Goal: Task Accomplishment & Management: Use online tool/utility

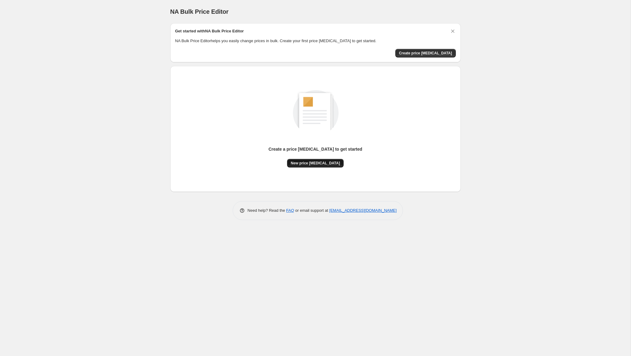
click at [326, 166] on button "New price [MEDICAL_DATA]" at bounding box center [315, 163] width 57 height 9
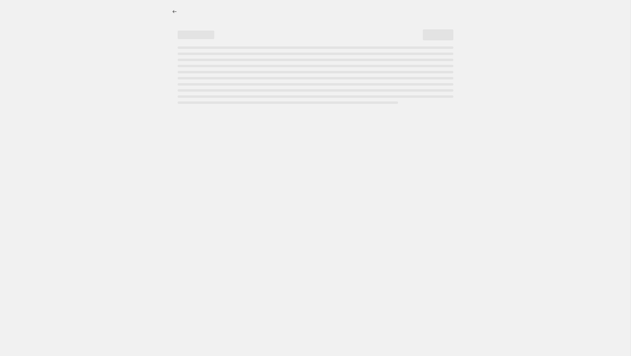
select select "percentage"
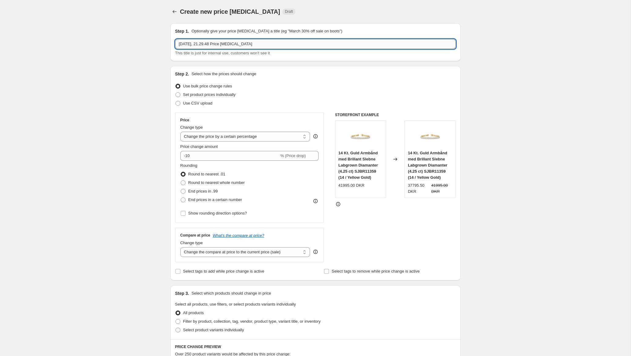
click at [267, 41] on input "20. aug. 2025, 21.29.48 Price change job" at bounding box center [315, 44] width 281 height 10
type input "<"
type input "Opjustering 10%"
click at [275, 138] on select "Change the price to a certain amount Change the price by a certain amount Chang…" at bounding box center [245, 137] width 130 height 10
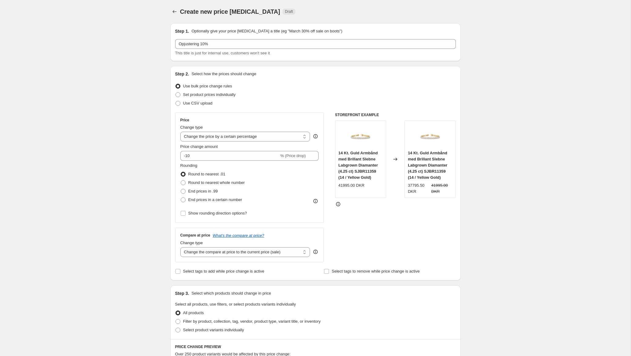
scroll to position [25, 0]
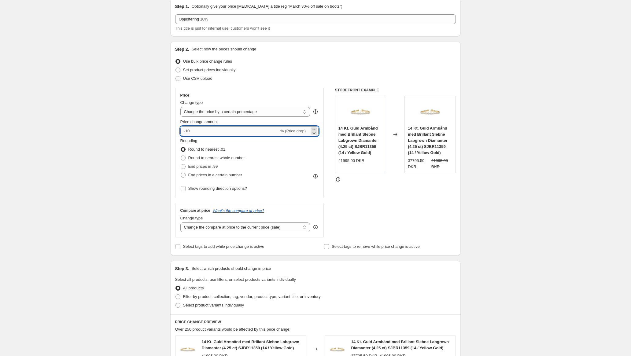
click at [185, 132] on input "-10" at bounding box center [229, 131] width 99 height 10
type input "10"
click at [280, 153] on div "Rounding Round to nearest .01 Round to nearest whole number End prices in .99 E…" at bounding box center [249, 159] width 139 height 42
drag, startPoint x: 338, startPoint y: 161, endPoint x: 380, endPoint y: 163, distance: 42.2
click at [380, 163] on div "41995.00 DKR" at bounding box center [360, 161] width 44 height 6
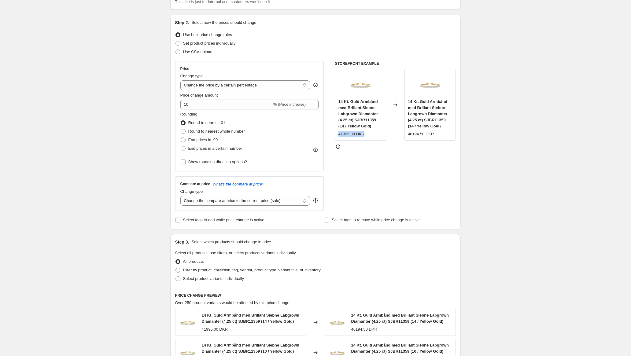
scroll to position [59, 0]
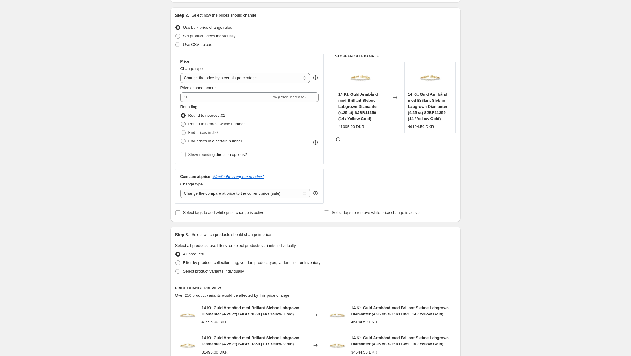
click at [231, 125] on span "Round to nearest whole number" at bounding box center [216, 124] width 57 height 5
click at [181, 122] on input "Round to nearest whole number" at bounding box center [181, 122] width 0 height 0
radio input "true"
click at [210, 133] on span "End prices in .99" at bounding box center [203, 132] width 30 height 5
click at [181, 131] on input "End prices in .99" at bounding box center [181, 130] width 0 height 0
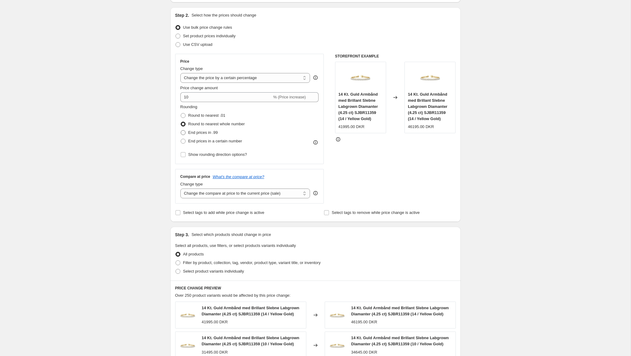
radio input "true"
click at [209, 141] on span "End prices in a certain number" at bounding box center [215, 141] width 54 height 5
click at [181, 139] on input "End prices in a certain number" at bounding box center [181, 139] width 0 height 0
radio input "true"
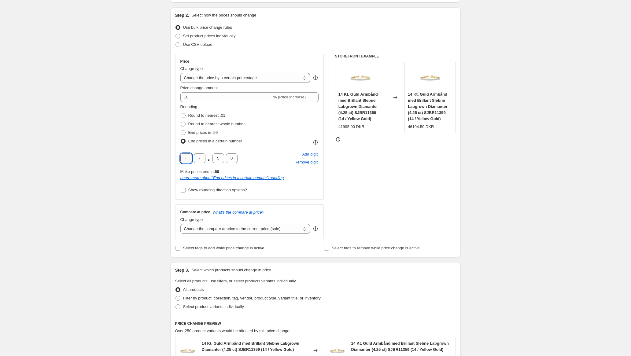
click at [186, 160] on input "text" at bounding box center [186, 158] width 12 height 10
click at [203, 120] on label "Round to nearest whole number" at bounding box center [212, 124] width 65 height 9
click at [181, 122] on input "Round to nearest whole number" at bounding box center [181, 122] width 0 height 0
radio input "true"
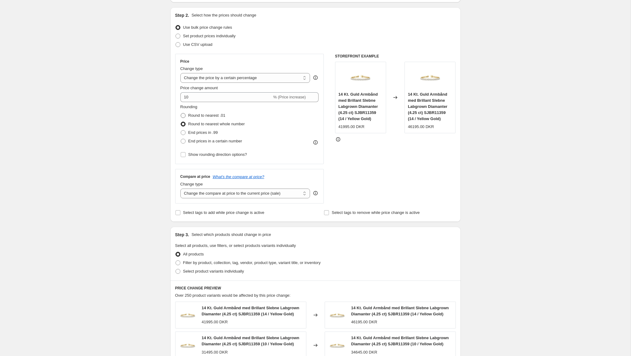
click at [210, 112] on label "Round to nearest .01" at bounding box center [202, 115] width 45 height 9
click at [181, 113] on input "Round to nearest .01" at bounding box center [181, 113] width 0 height 0
radio input "true"
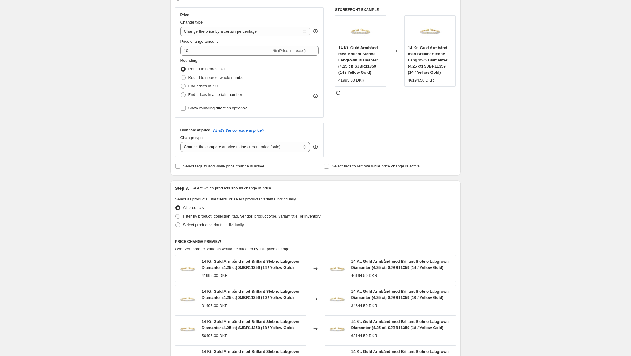
scroll to position [109, 0]
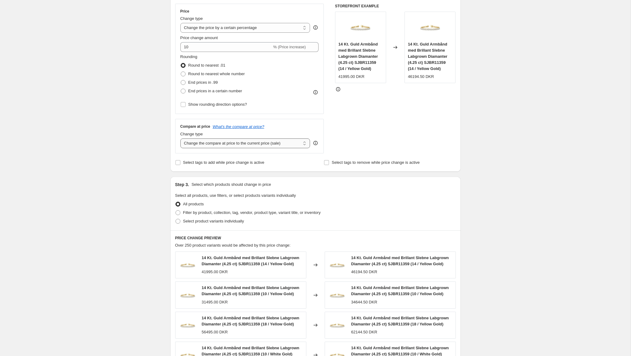
click at [216, 146] on select "Change the compare at price to the current price (sale) Change the compare at p…" at bounding box center [245, 144] width 130 height 10
select select "no_change"
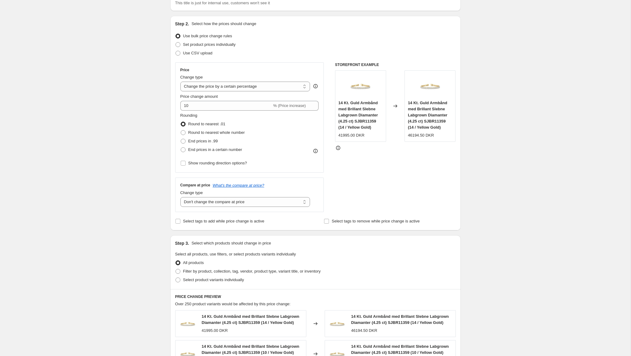
scroll to position [43, 0]
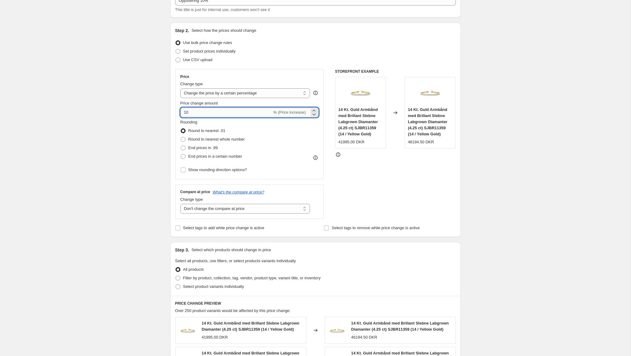
click at [239, 116] on input "10" at bounding box center [226, 113] width 92 height 10
type input "1"
click at [187, 115] on input "50" at bounding box center [226, 113] width 92 height 10
type input "-50"
click at [273, 211] on select "Change the compare at price to the current price (sale) Change the compare at p…" at bounding box center [245, 209] width 130 height 10
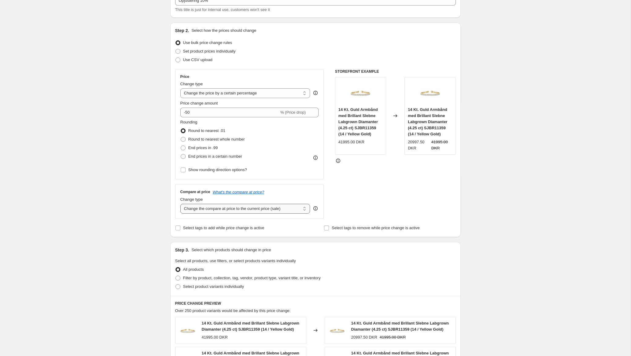
click at [236, 209] on select "Change the compare at price to the current price (sale) Change the compare at p…" at bounding box center [245, 209] width 130 height 10
select select "no_change"
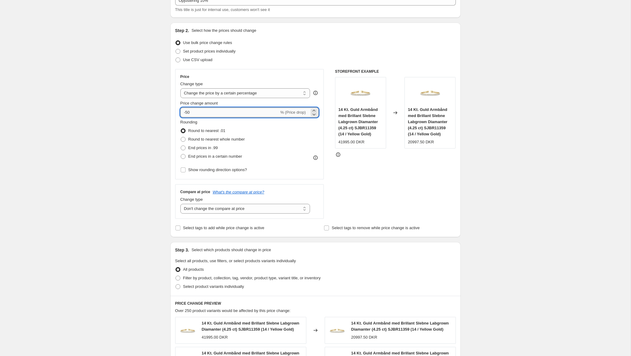
click at [188, 111] on input "-50" at bounding box center [229, 113] width 99 height 10
type input "5"
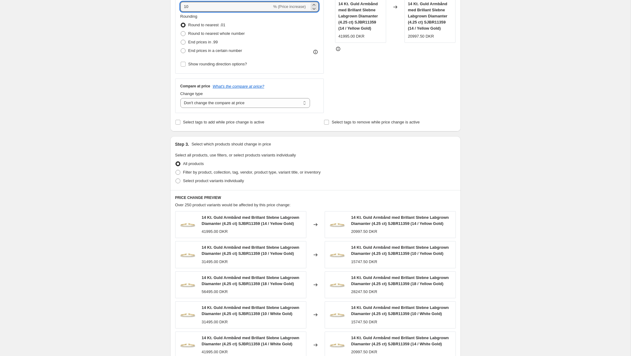
scroll to position [155, 0]
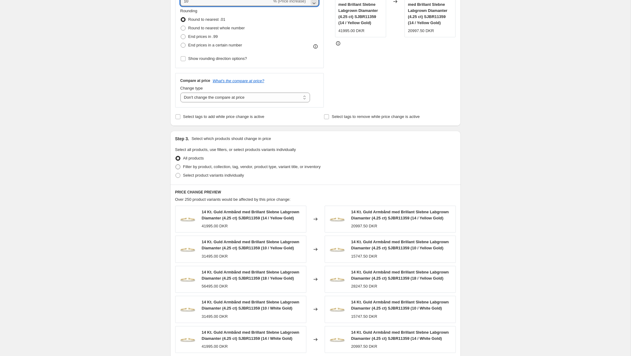
type input "10"
click at [205, 164] on span "Filter by product, collection, tag, vendor, product type, variant title, or inv…" at bounding box center [252, 166] width 138 height 5
click at [176, 164] on input "Filter by product, collection, tag, vendor, product type, variant title, or inv…" at bounding box center [176, 164] width 0 height 0
radio input "true"
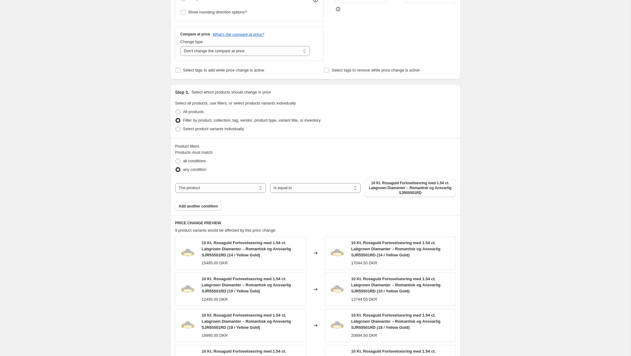
scroll to position [234, 0]
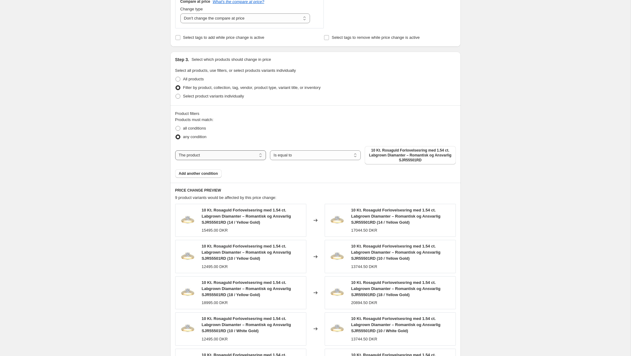
click at [227, 157] on select "The product The product's collection The product's tag The product's vendor The…" at bounding box center [220, 155] width 91 height 10
select select "collection"
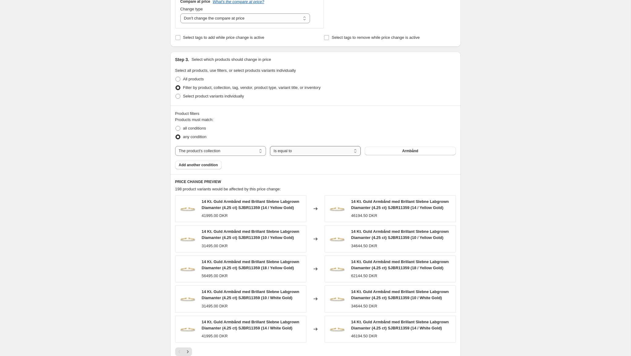
click at [295, 151] on select "Is equal to Is not equal to" at bounding box center [315, 151] width 91 height 10
click at [383, 150] on button "Armbånd" at bounding box center [410, 151] width 91 height 9
click at [199, 94] on span "Select product variants individually" at bounding box center [213, 96] width 61 height 5
click at [176, 94] on input "Select product variants individually" at bounding box center [176, 94] width 0 height 0
radio input "true"
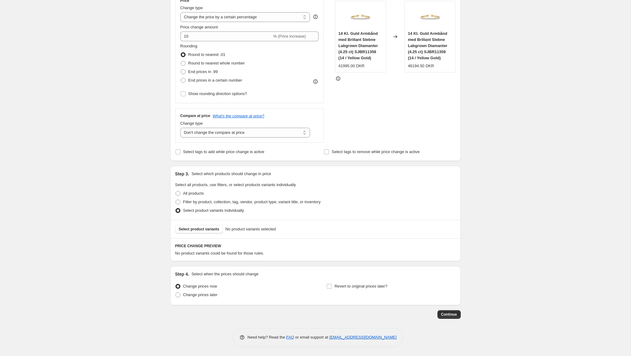
scroll to position [119, 0]
click at [191, 196] on span "All products" at bounding box center [193, 194] width 21 height 5
click at [176, 192] on input "All products" at bounding box center [176, 192] width 0 height 0
radio input "true"
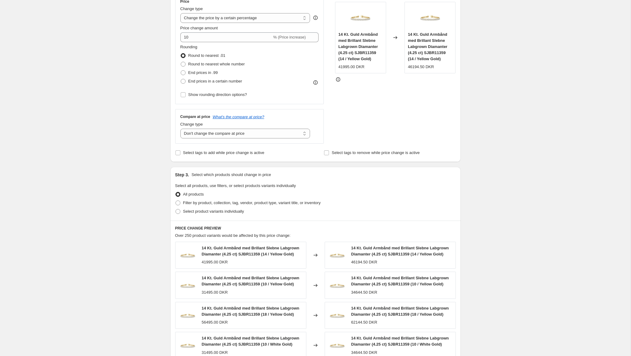
scroll to position [263, 0]
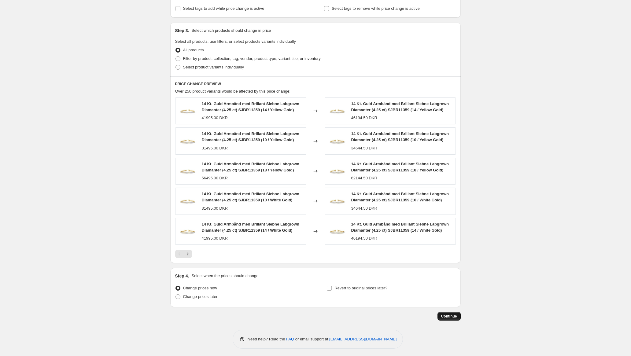
click at [453, 315] on span "Continue" at bounding box center [449, 316] width 16 height 5
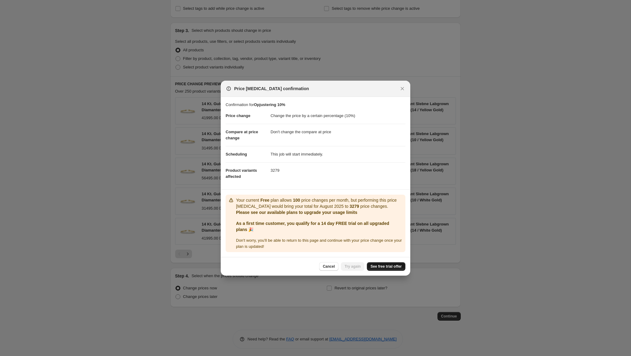
click at [382, 262] on link "See free trial offer" at bounding box center [386, 266] width 39 height 9
click at [347, 269] on span "Try again" at bounding box center [353, 266] width 16 height 5
click at [352, 268] on span "Try again" at bounding box center [353, 266] width 16 height 5
click at [349, 268] on span "Try again" at bounding box center [353, 266] width 16 height 5
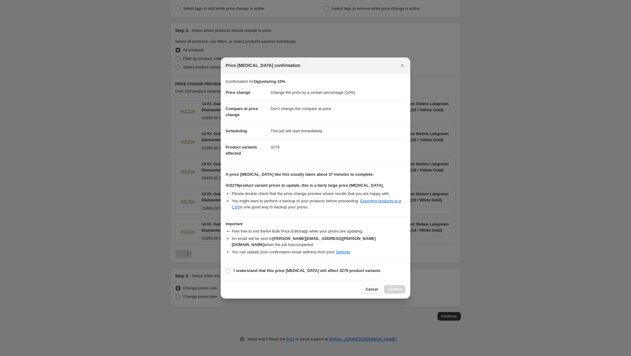
click at [290, 262] on section "I understand that this price change job will affect 3279 product variants" at bounding box center [316, 271] width 190 height 18
click at [257, 268] on b "I understand that this price change job will affect 3279 product variants" at bounding box center [307, 270] width 147 height 5
click at [231, 268] on input "I understand that this price change job will affect 3279 product variants" at bounding box center [228, 270] width 5 height 5
checkbox input "true"
click at [393, 287] on span "Confirm" at bounding box center [395, 289] width 14 height 5
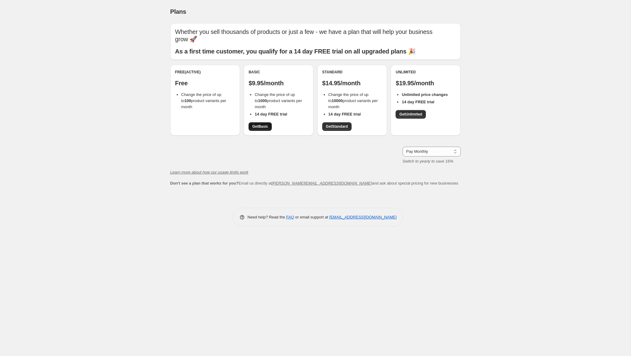
click at [261, 127] on span "Get Basic" at bounding box center [260, 126] width 16 height 5
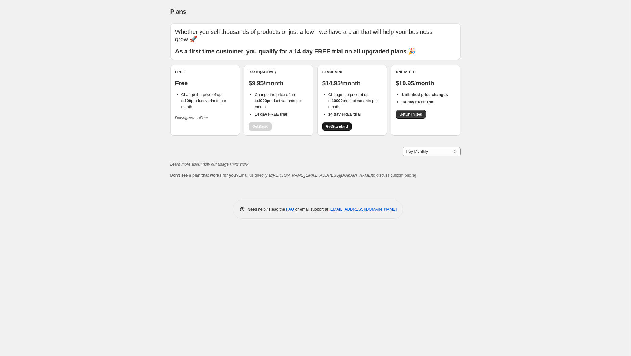
click at [347, 126] on span "Get Standard" at bounding box center [337, 126] width 22 height 5
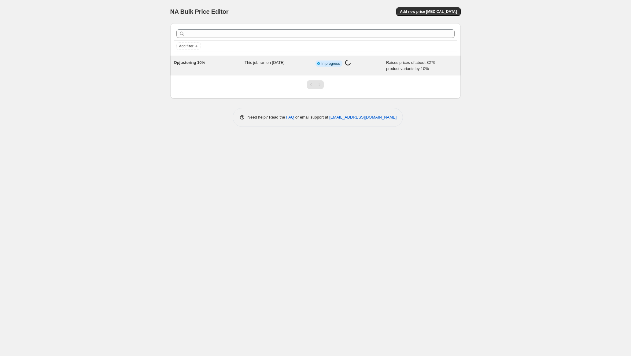
click at [307, 64] on div "This job ran on [DATE]." at bounding box center [280, 66] width 71 height 12
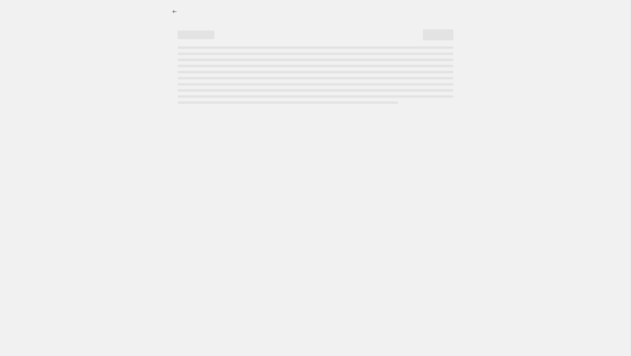
select select "percentage"
select select "no_change"
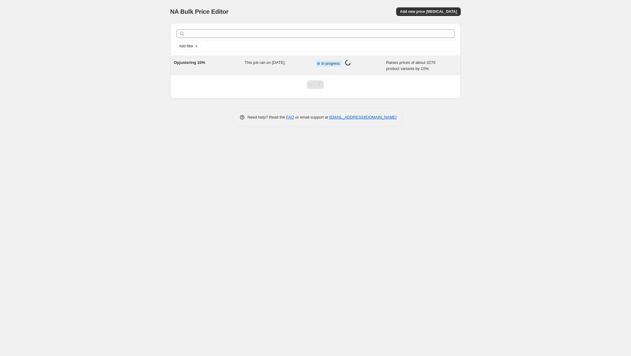
click at [328, 72] on div "Opjustering 10% This job ran on 20. august 2025. Info Partially complete In pro…" at bounding box center [315, 66] width 290 height 20
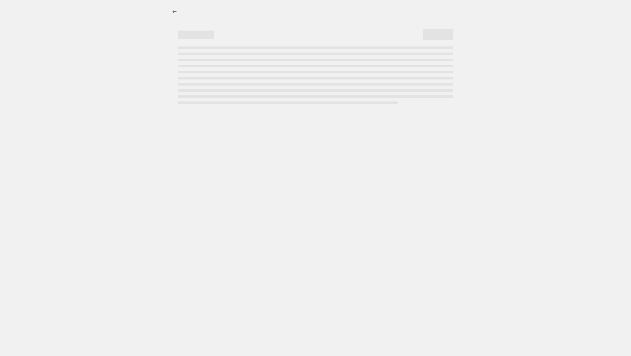
select select "percentage"
select select "no_change"
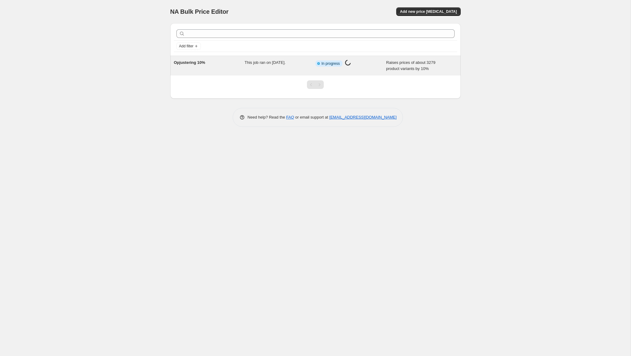
click at [423, 68] on span "Raises prices of about 3279 product variants by 10%" at bounding box center [410, 65] width 49 height 11
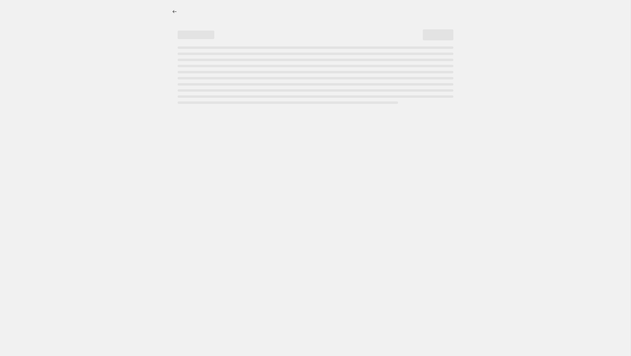
select select "percentage"
select select "no_change"
select select "percentage"
select select "no_change"
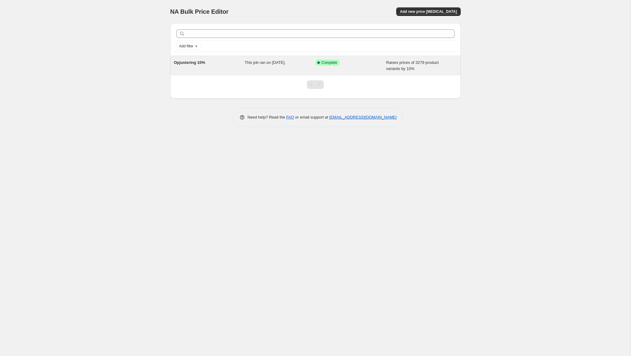
click at [341, 69] on div "Success Complete Complete" at bounding box center [351, 66] width 71 height 12
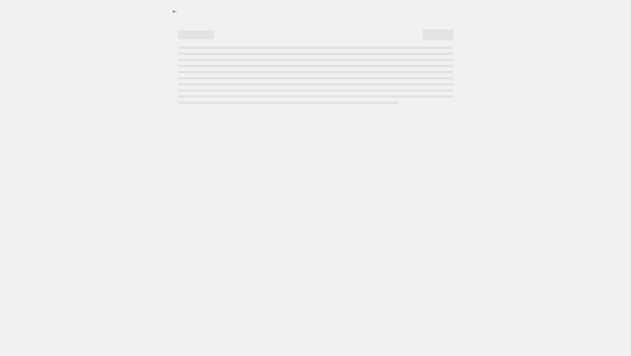
select select "percentage"
select select "no_change"
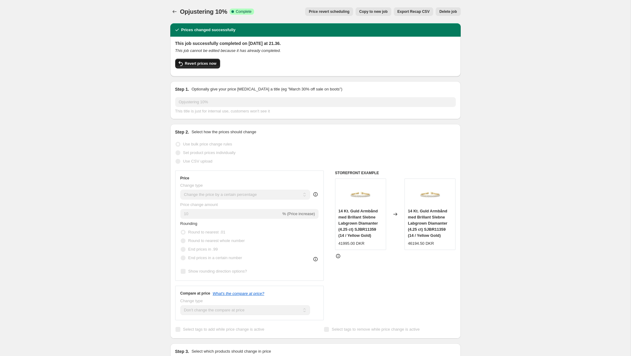
click at [205, 62] on span "Revert prices now" at bounding box center [200, 63] width 31 height 5
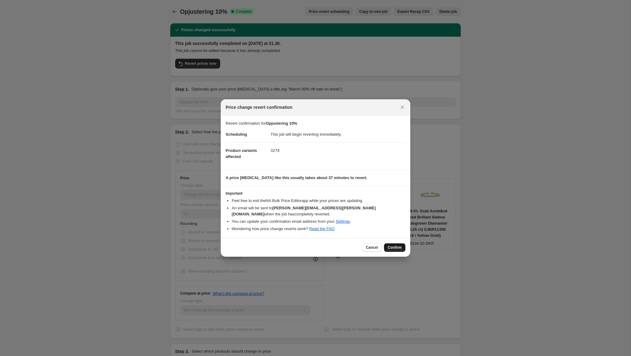
click at [398, 245] on span "Confirm" at bounding box center [395, 247] width 14 height 5
